Goal: Information Seeking & Learning: Learn about a topic

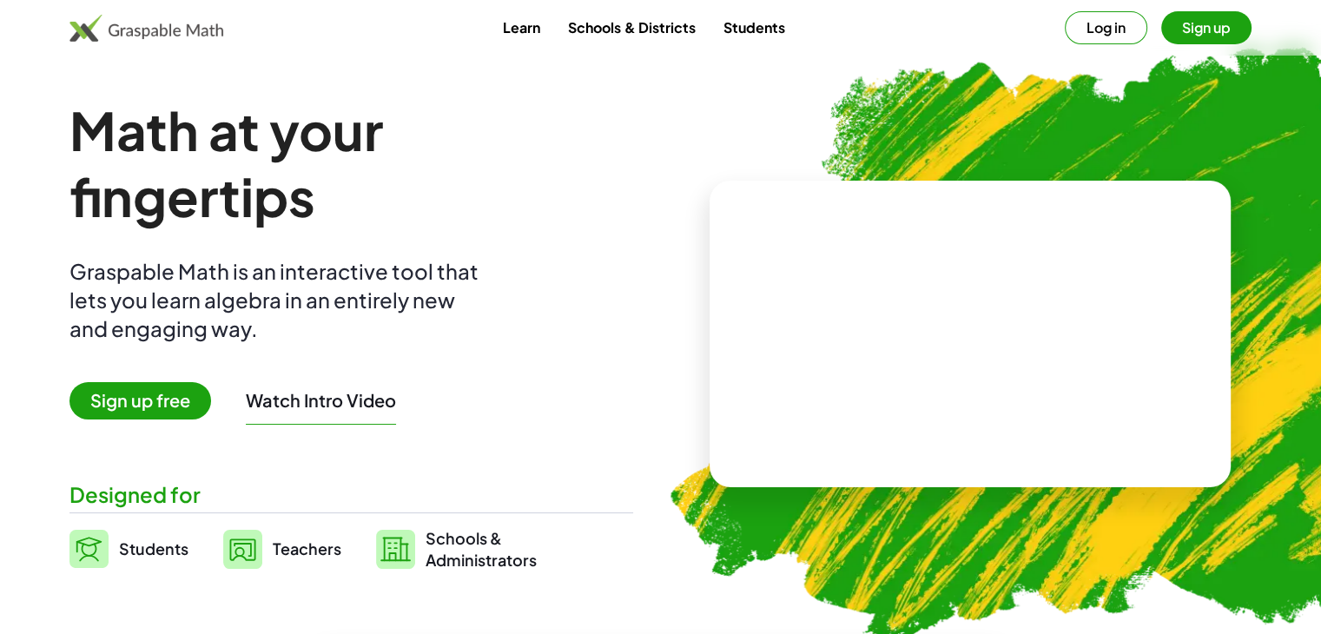
click at [1106, 24] on button "Log in" at bounding box center [1106, 27] width 82 height 33
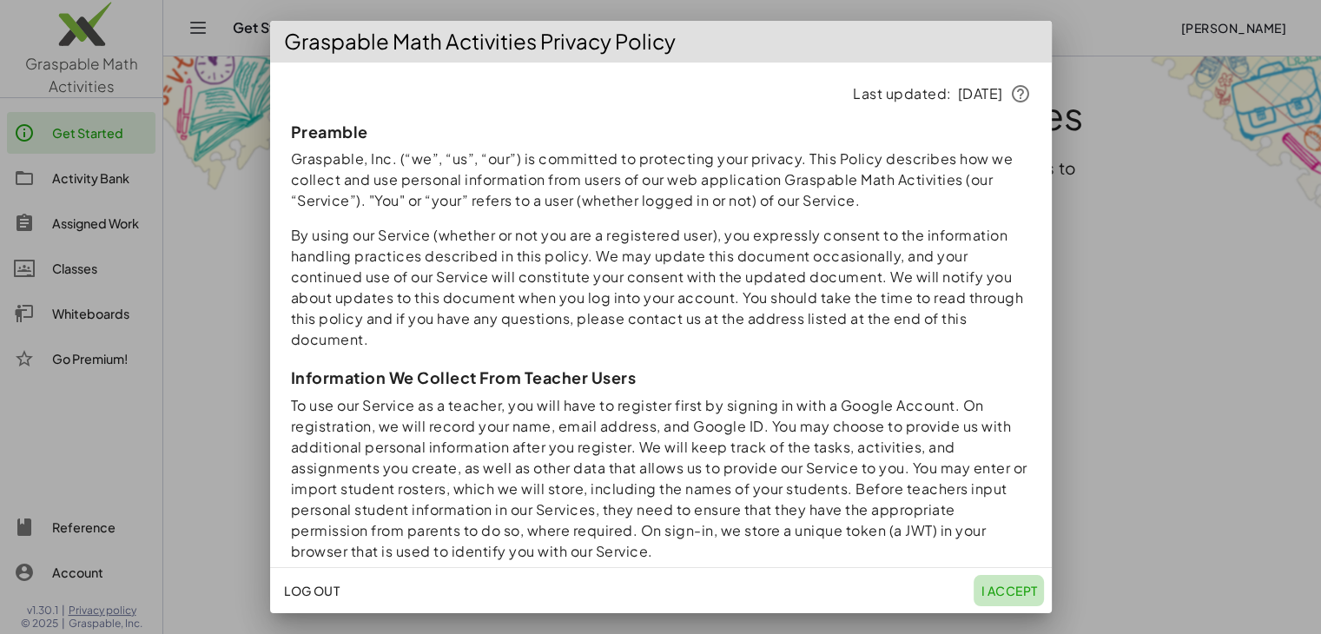
click at [1005, 588] on span "I accept" at bounding box center [1008, 591] width 56 height 16
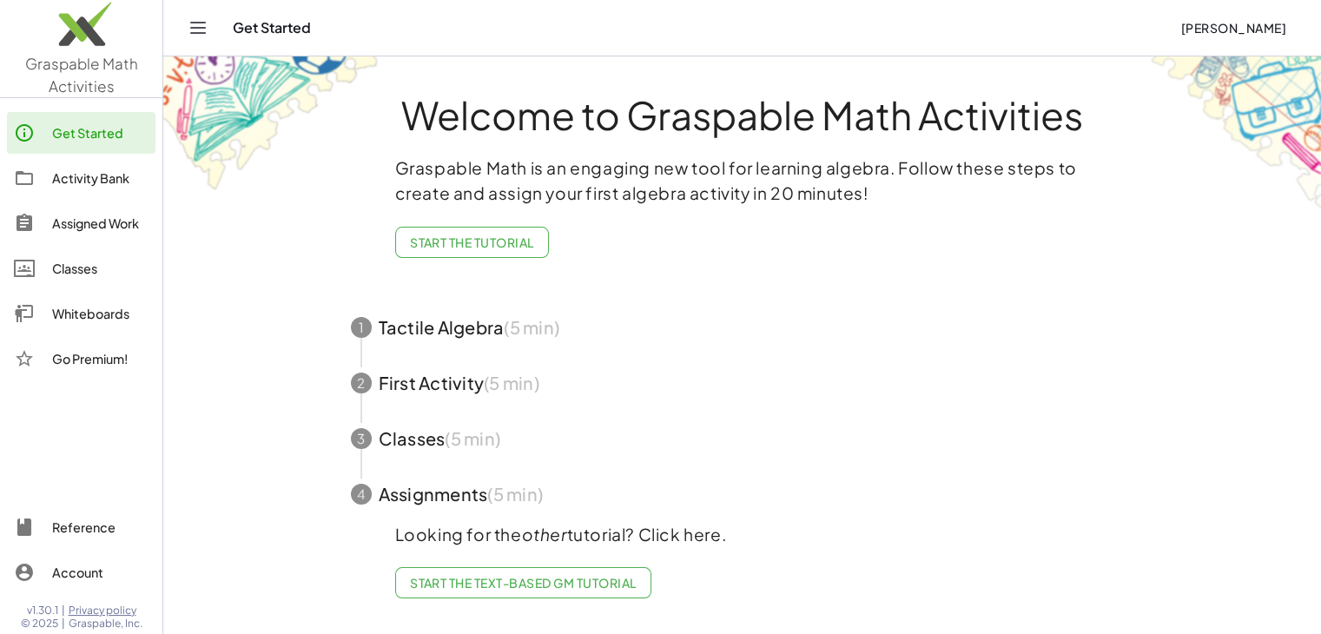
click at [102, 130] on div "Get Started" at bounding box center [100, 132] width 96 height 21
click at [497, 241] on span "Start the Tutorial" at bounding box center [472, 242] width 124 height 16
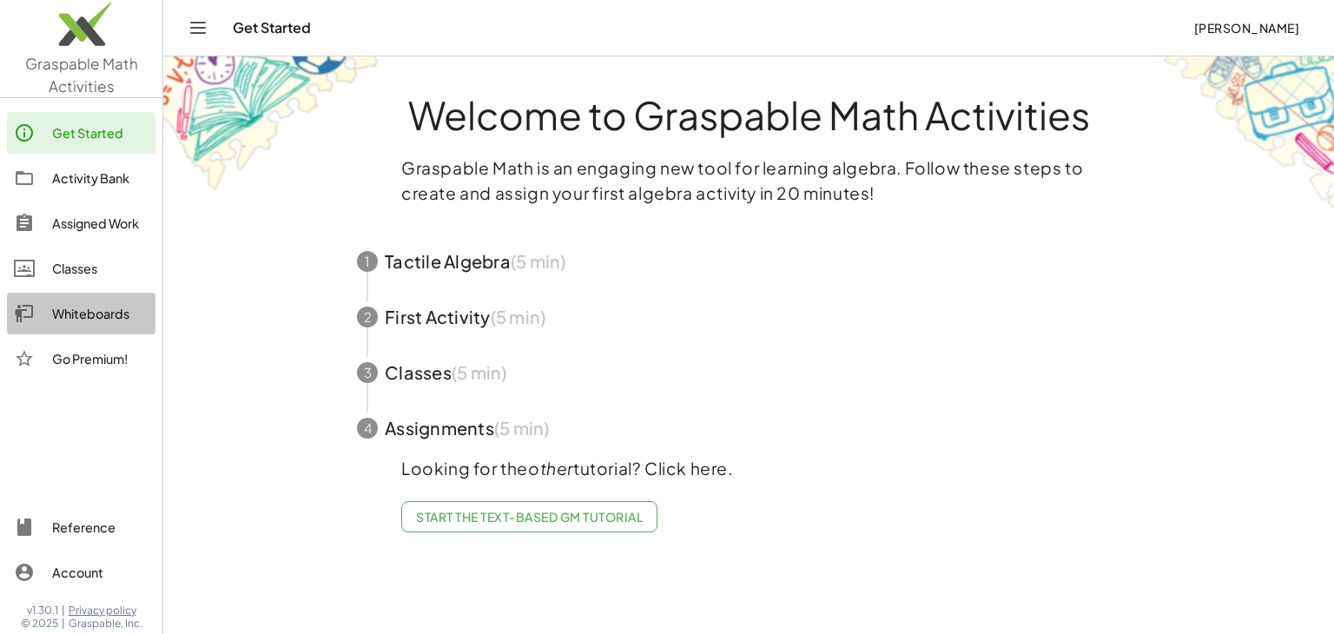
click at [92, 317] on div "Whiteboards" at bounding box center [100, 313] width 96 height 21
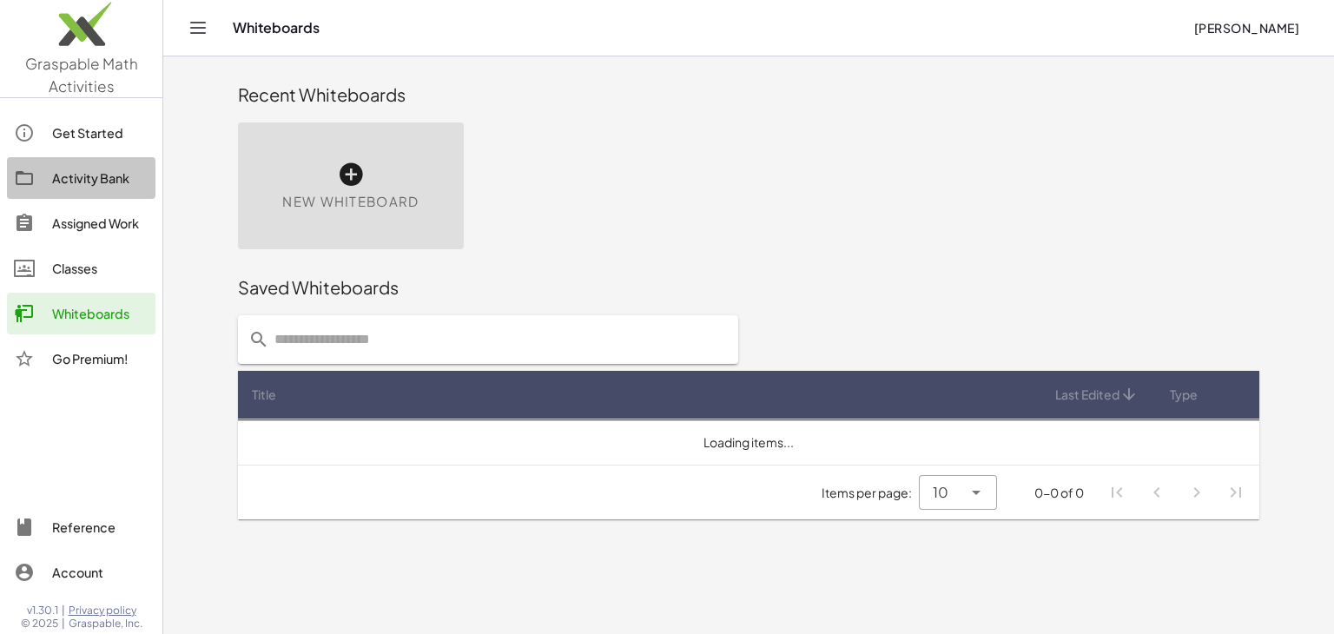
click at [94, 175] on div "Activity Bank" at bounding box center [100, 178] width 96 height 21
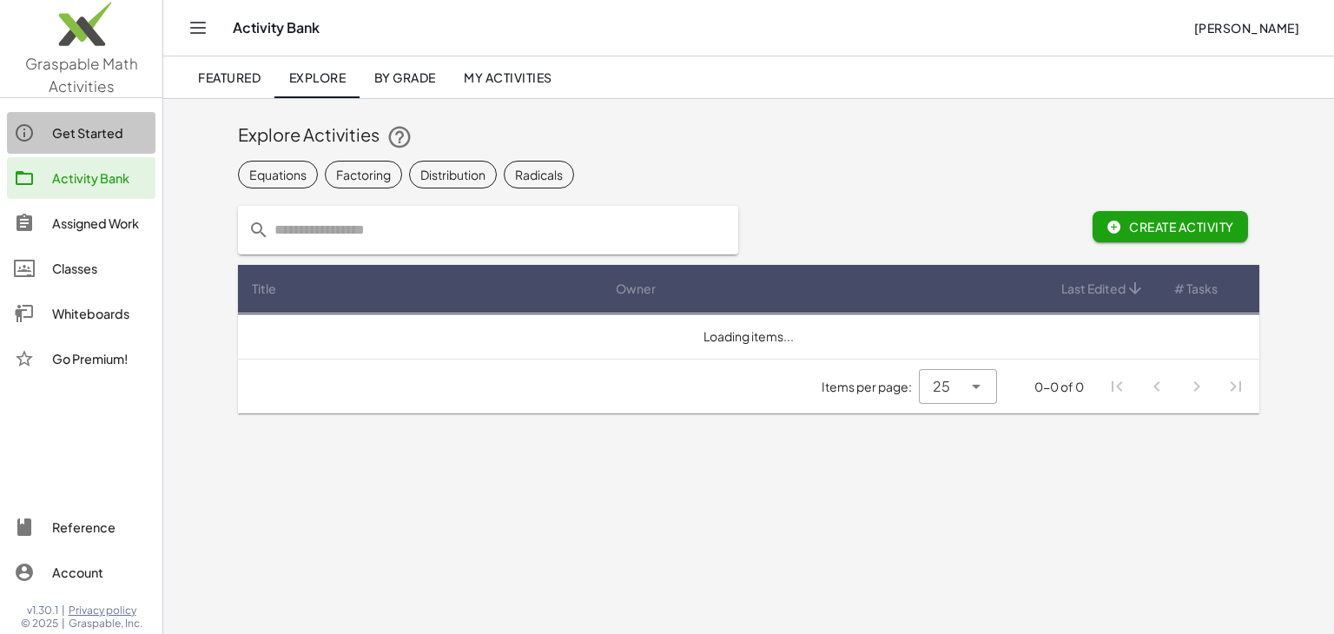
click at [105, 127] on div "Get Started" at bounding box center [100, 132] width 96 height 21
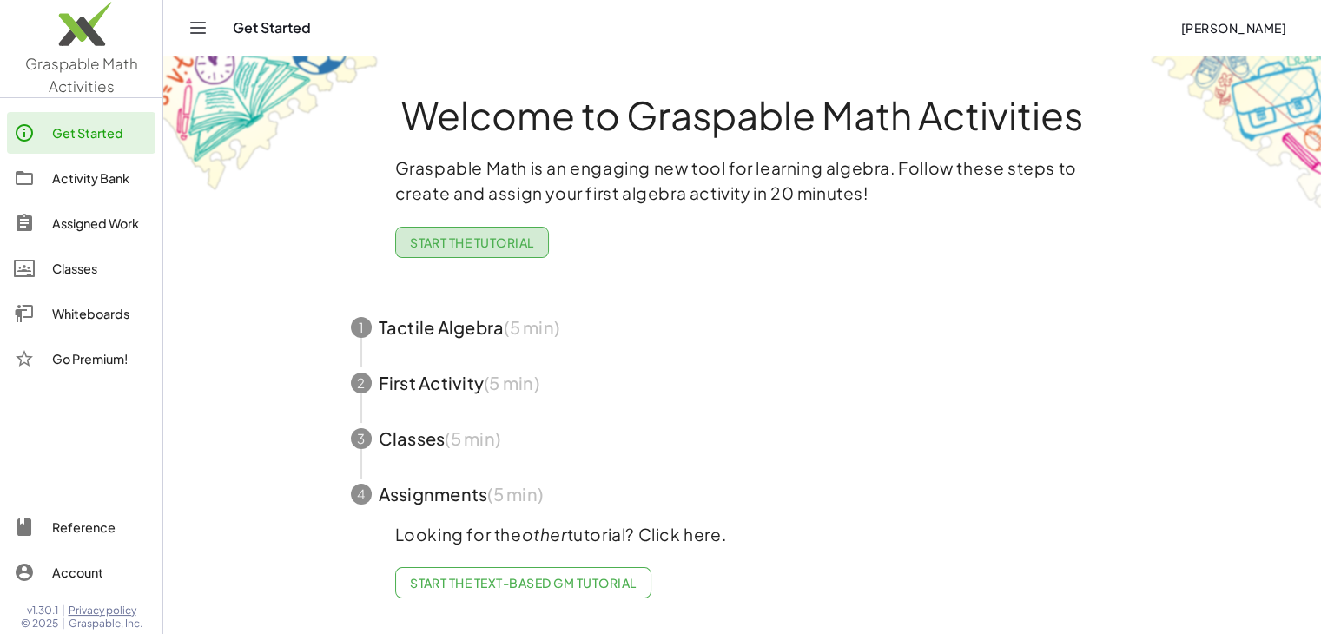
click at [506, 229] on button "Start the Tutorial" at bounding box center [472, 242] width 154 height 31
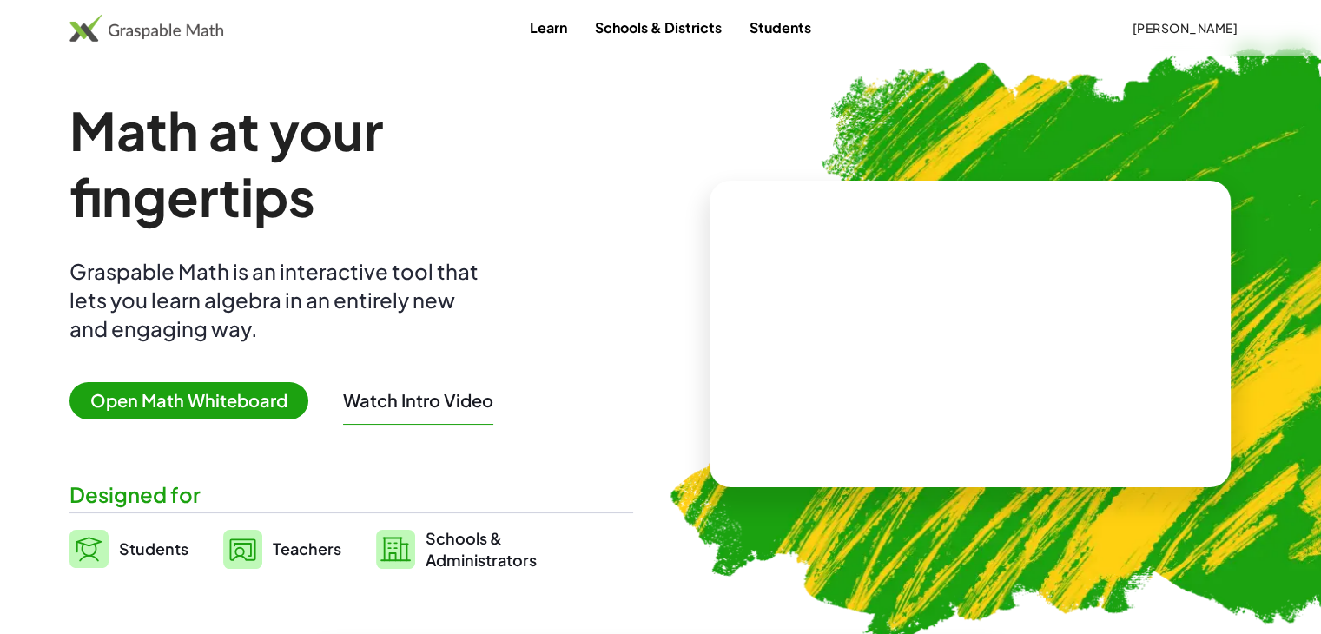
click at [1076, 324] on video at bounding box center [970, 334] width 260 height 130
click at [305, 551] on span "Teachers" at bounding box center [307, 548] width 69 height 20
click at [185, 409] on span "Open Math Whiteboard" at bounding box center [188, 400] width 239 height 37
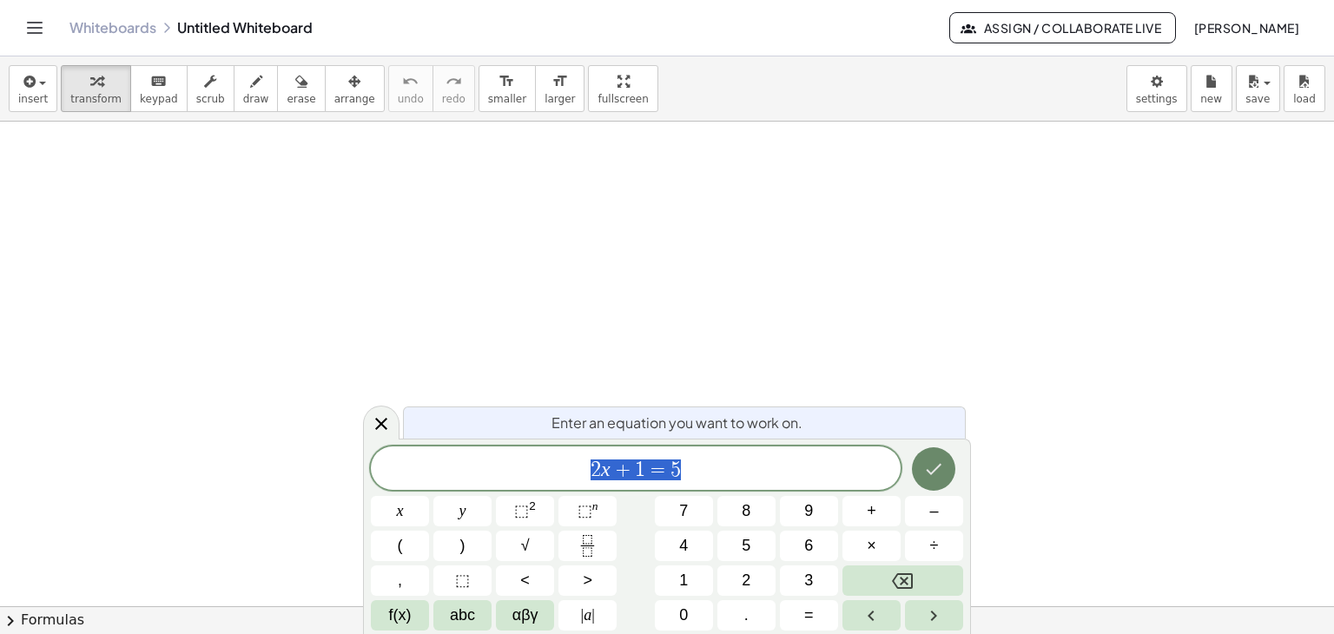
click at [939, 477] on icon "Done" at bounding box center [933, 468] width 21 height 21
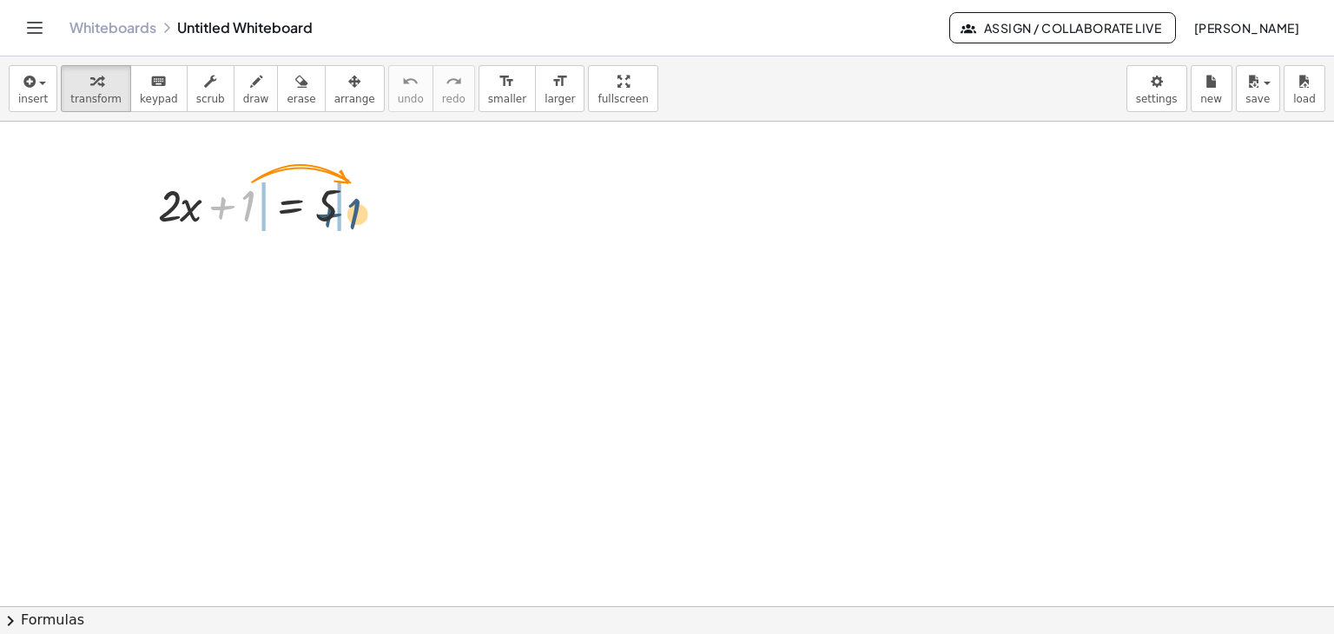
drag, startPoint x: 241, startPoint y: 208, endPoint x: 348, endPoint y: 212, distance: 106.9
click at [348, 212] on div at bounding box center [262, 204] width 227 height 59
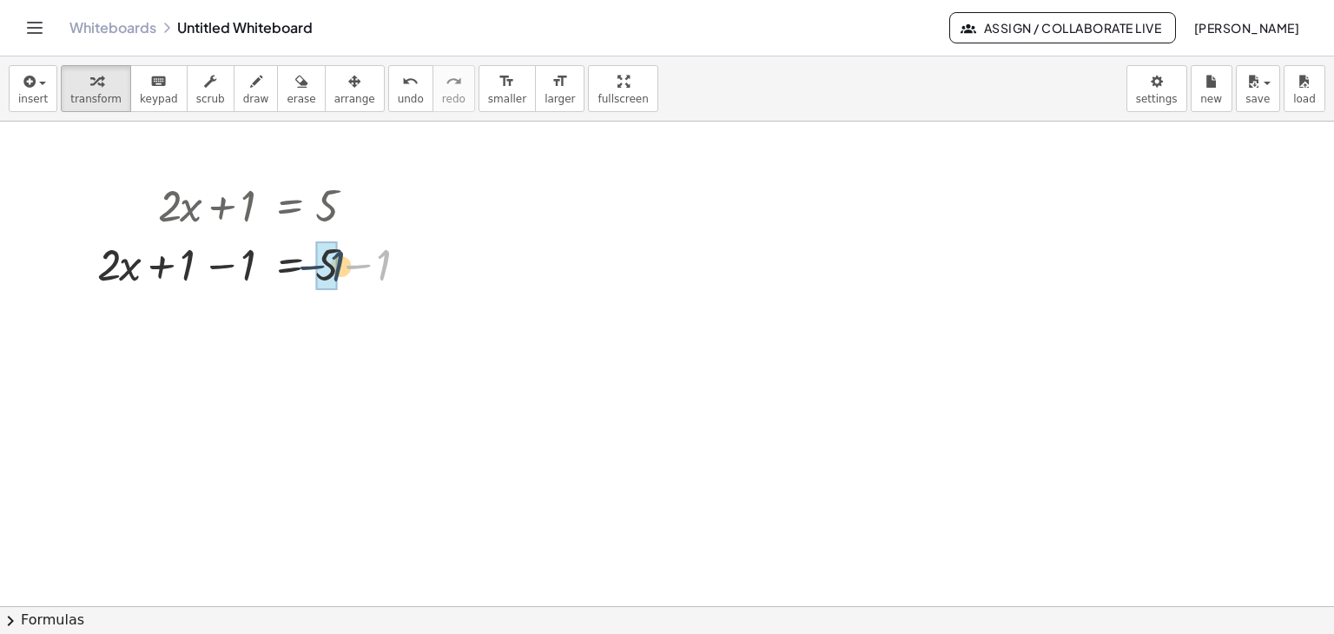
drag, startPoint x: 380, startPoint y: 261, endPoint x: 334, endPoint y: 262, distance: 46.0
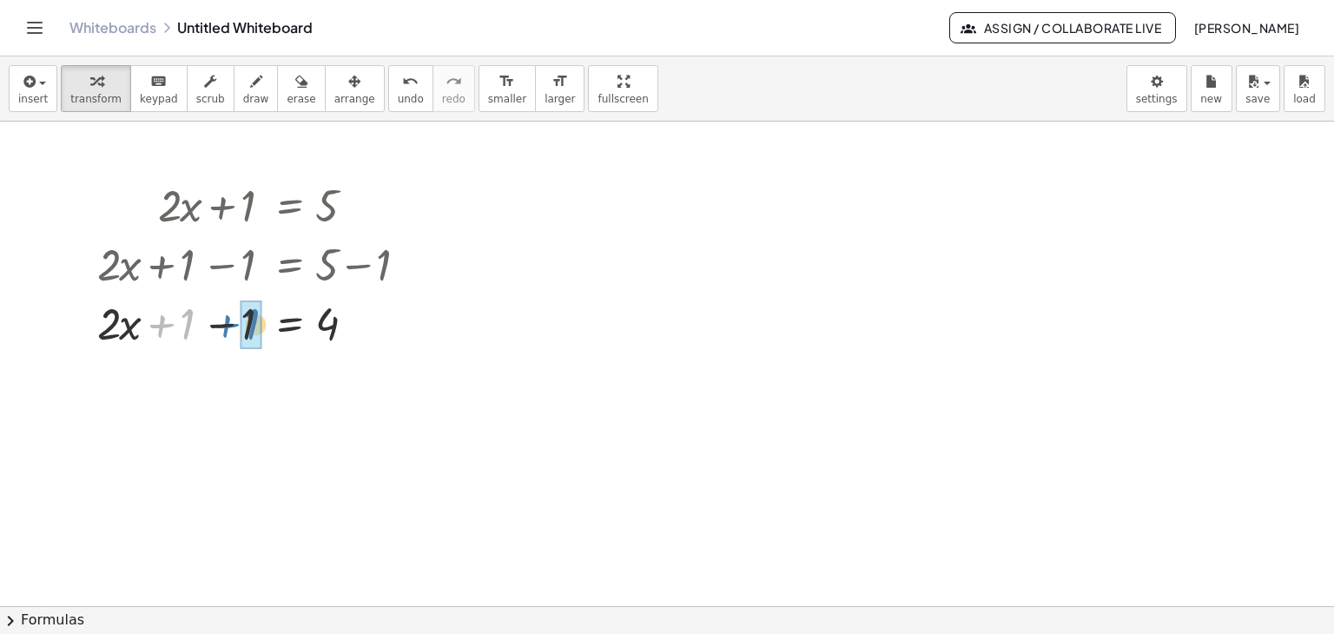
drag, startPoint x: 191, startPoint y: 331, endPoint x: 256, endPoint y: 331, distance: 65.1
drag, startPoint x: 229, startPoint y: 325, endPoint x: 340, endPoint y: 334, distance: 111.6
click at [340, 334] on div at bounding box center [263, 322] width 348 height 59
drag, startPoint x: 334, startPoint y: 414, endPoint x: 333, endPoint y: 379, distance: 34.7
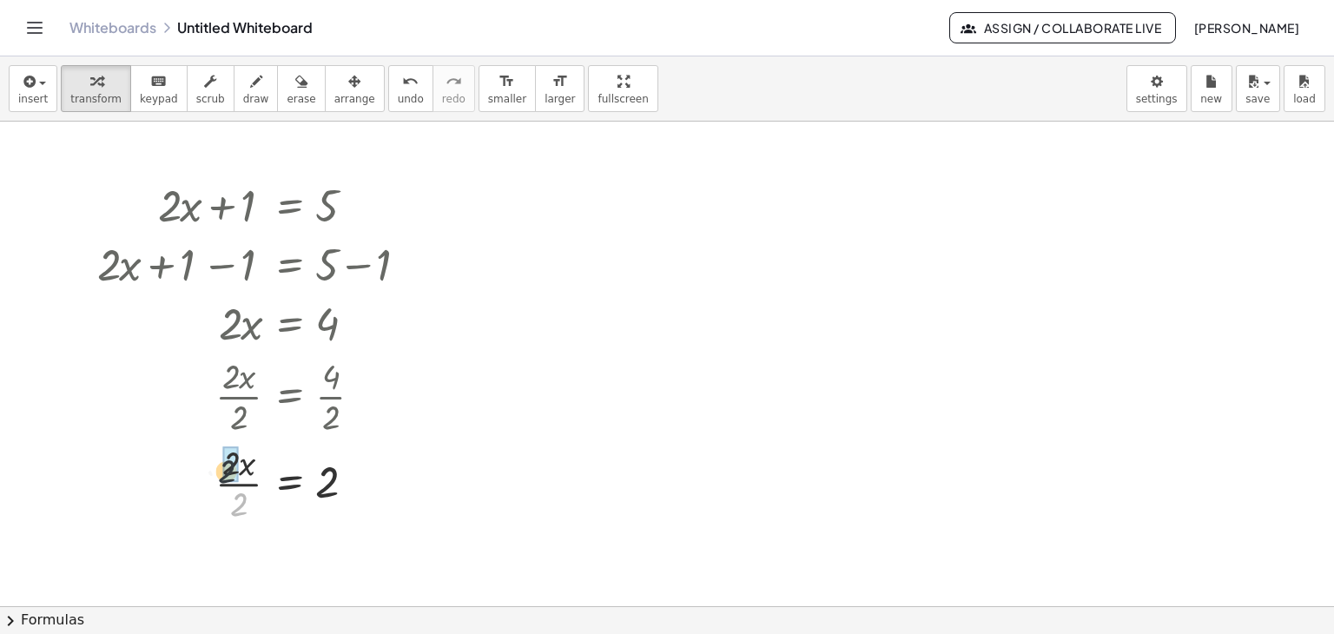
drag, startPoint x: 243, startPoint y: 504, endPoint x: 229, endPoint y: 468, distance: 39.0
click at [229, 468] on div at bounding box center [263, 481] width 348 height 57
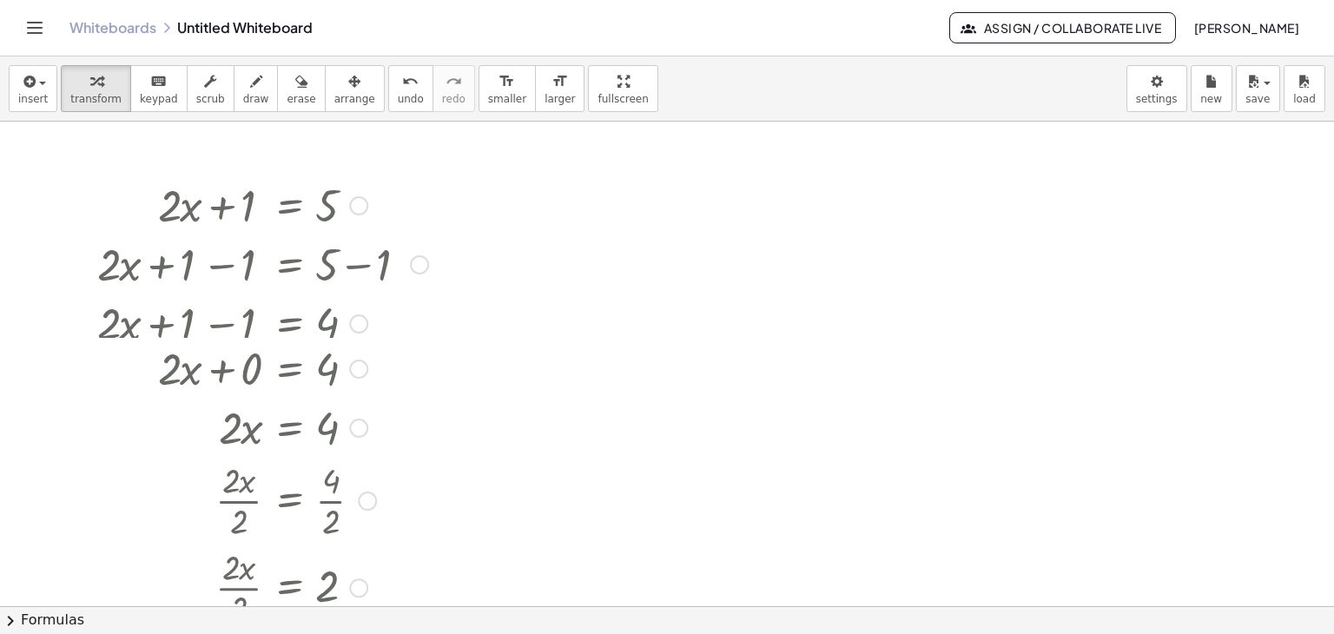
drag, startPoint x: 352, startPoint y: 487, endPoint x: 438, endPoint y: 625, distance: 163.1
click at [401, 633] on html "Graspable Math Activities Get Started Activity Bank Assigned Work Classes White…" at bounding box center [667, 317] width 1334 height 634
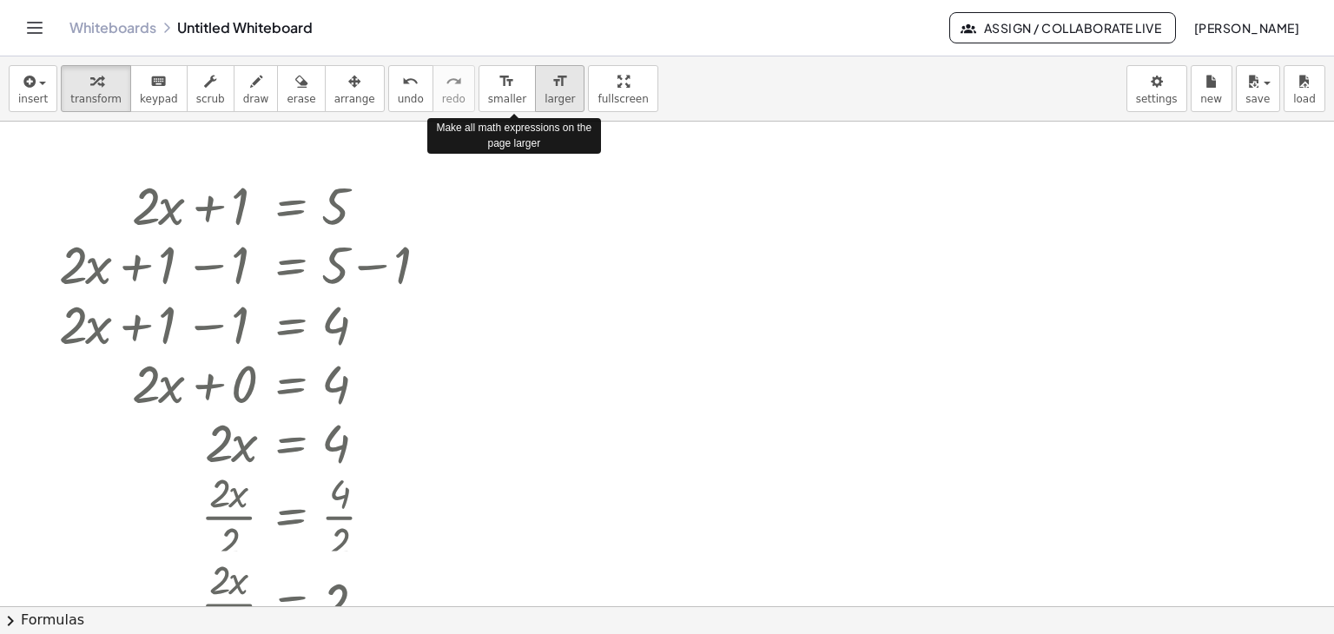
click at [544, 98] on span "larger" at bounding box center [559, 99] width 30 height 12
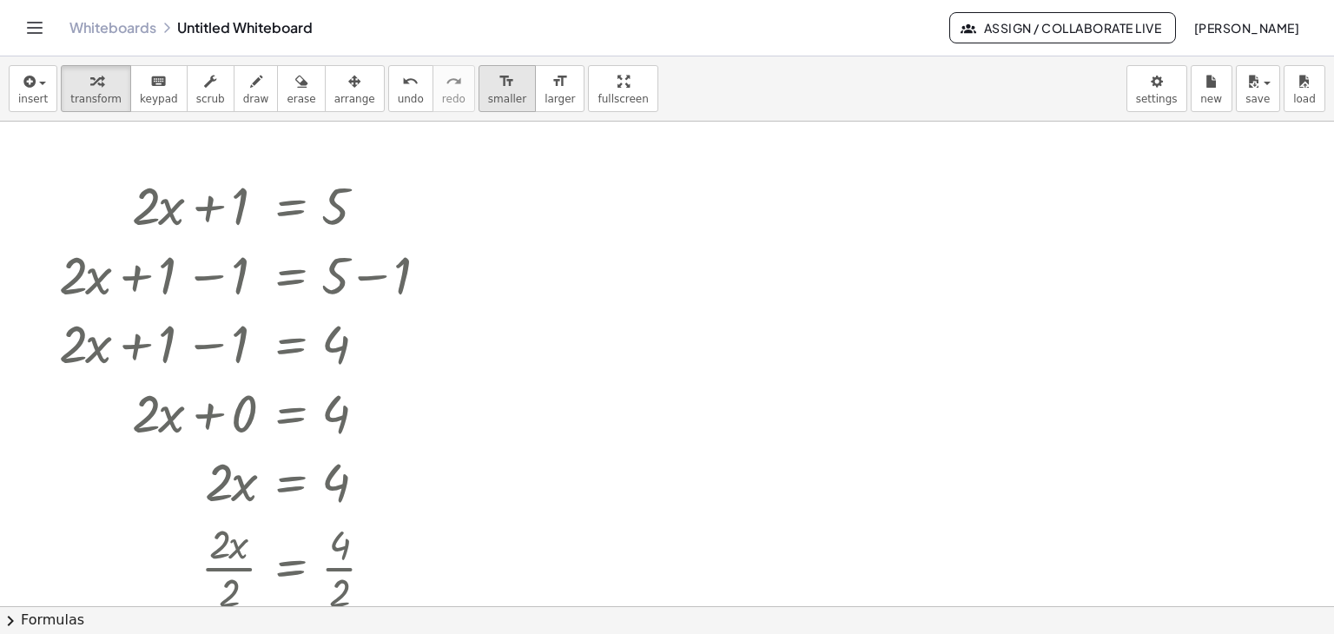
click at [498, 81] on icon "format_size" at bounding box center [506, 81] width 16 height 21
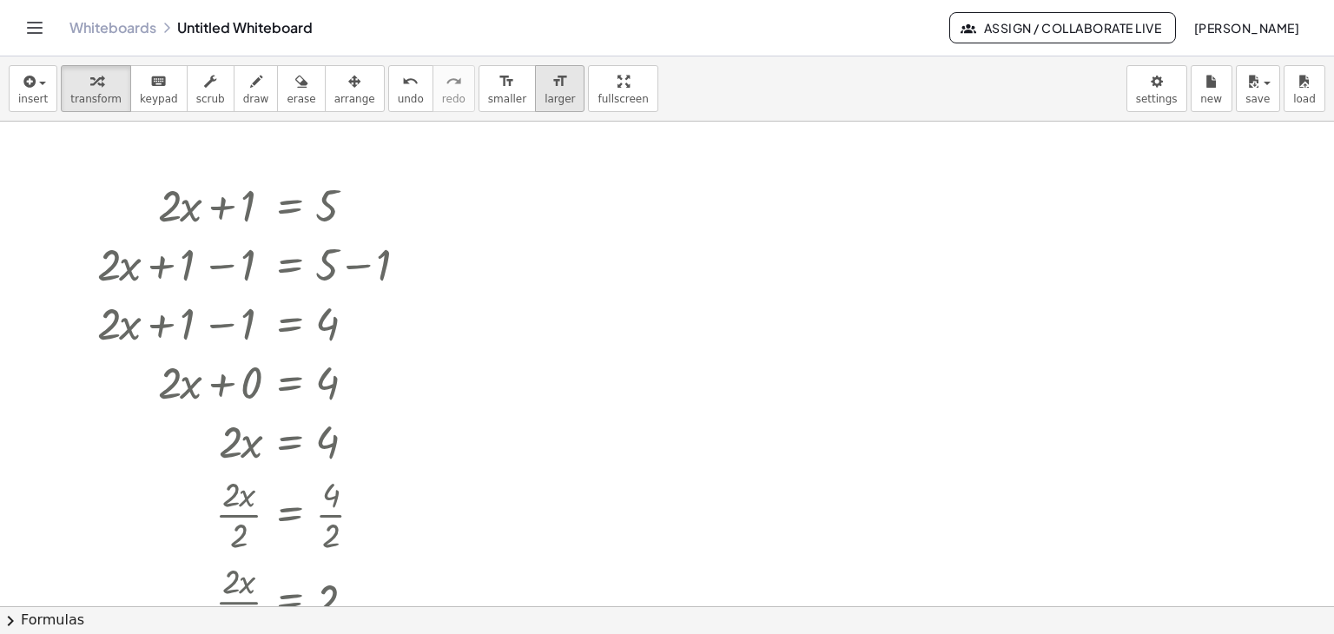
click at [544, 94] on span "larger" at bounding box center [559, 99] width 30 height 12
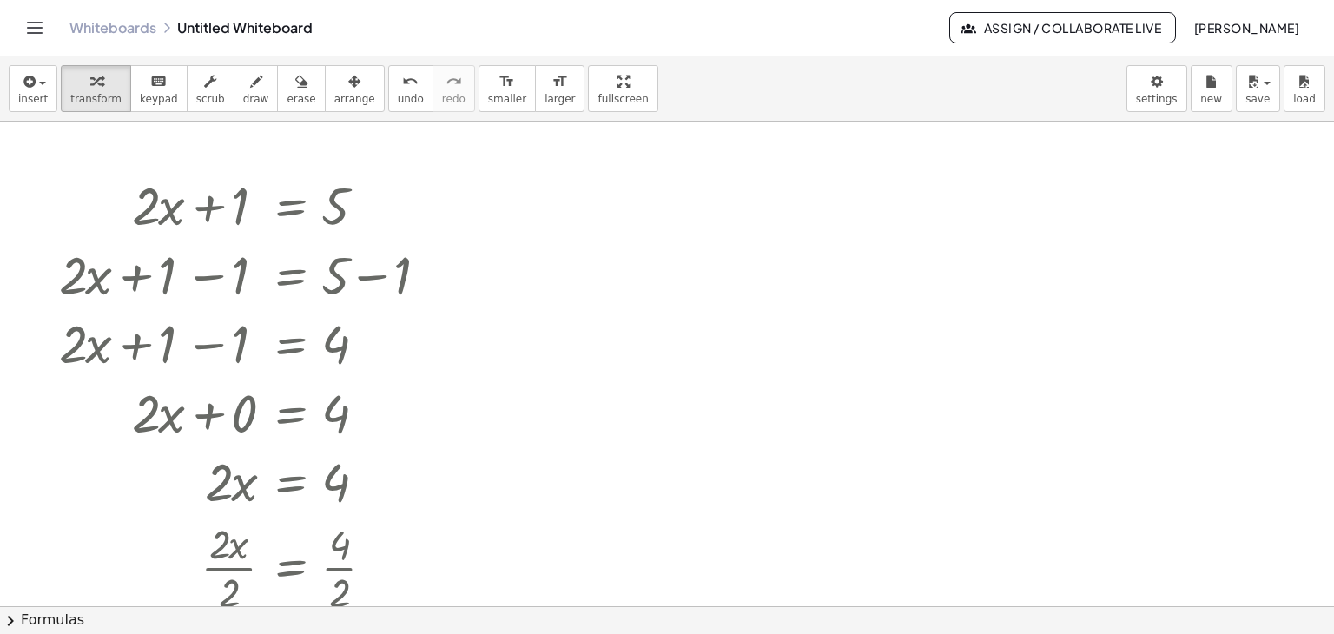
drag, startPoint x: 571, startPoint y: 81, endPoint x: 571, endPoint y: 156, distance: 75.5
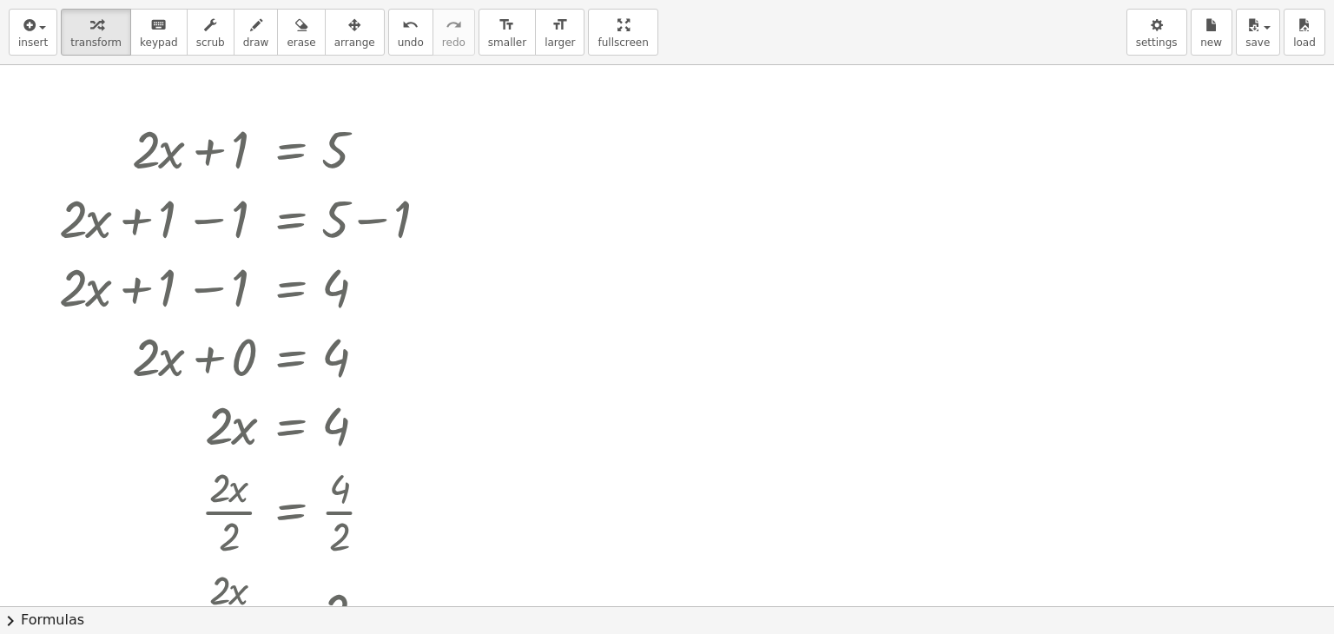
click at [571, 156] on div "insert select one: Math Expression Function Text Youtube Video Graphing Geometr…" at bounding box center [667, 317] width 1334 height 634
